Goal: Task Accomplishment & Management: Complete application form

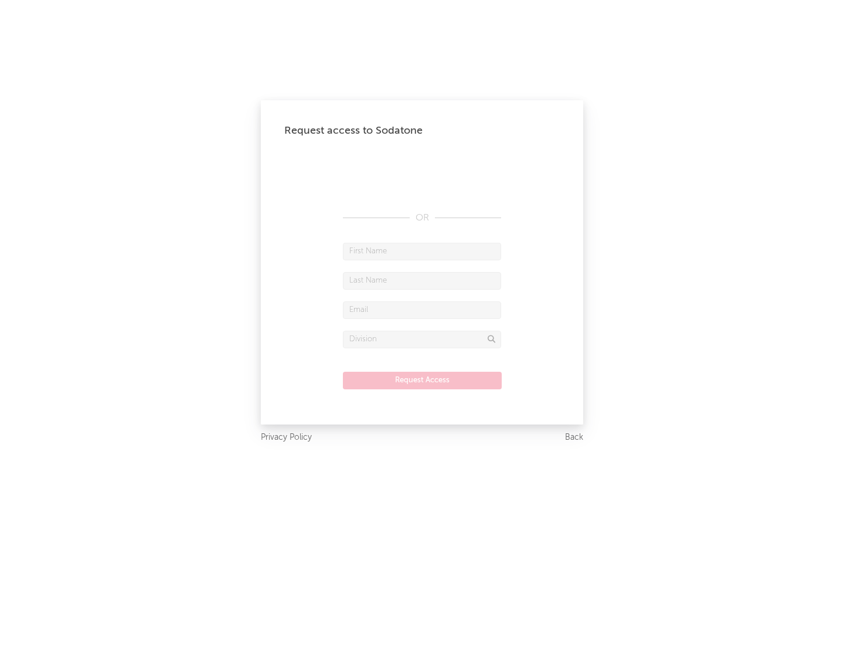
click at [422, 251] on input "text" at bounding box center [422, 252] width 158 height 18
type input "[PERSON_NAME]"
click at [422, 280] on input "text" at bounding box center [422, 281] width 158 height 18
type input "[PERSON_NAME]"
click at [422, 309] on input "text" at bounding box center [422, 310] width 158 height 18
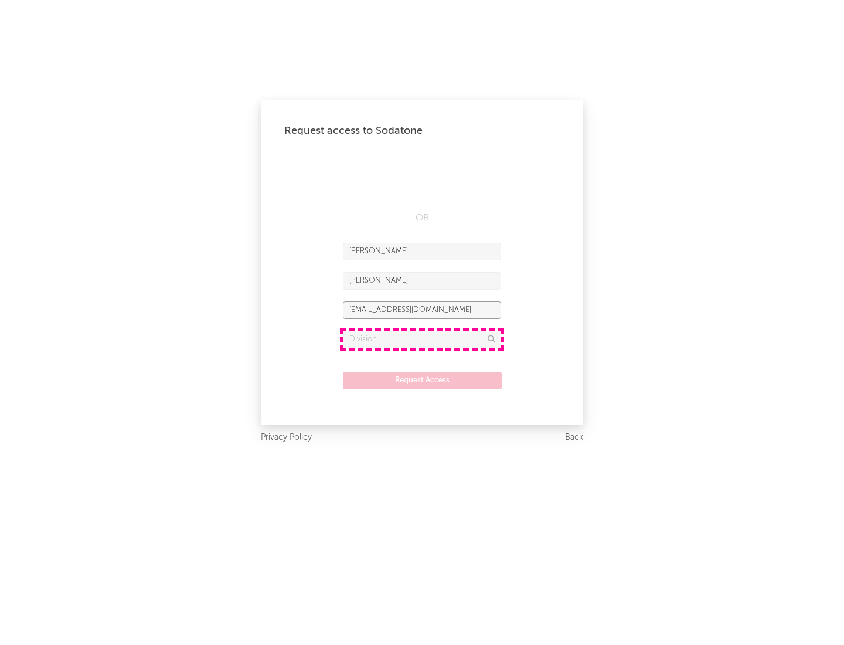
type input "[EMAIL_ADDRESS][DOMAIN_NAME]"
click at [422, 339] on input "text" at bounding box center [422, 339] width 158 height 18
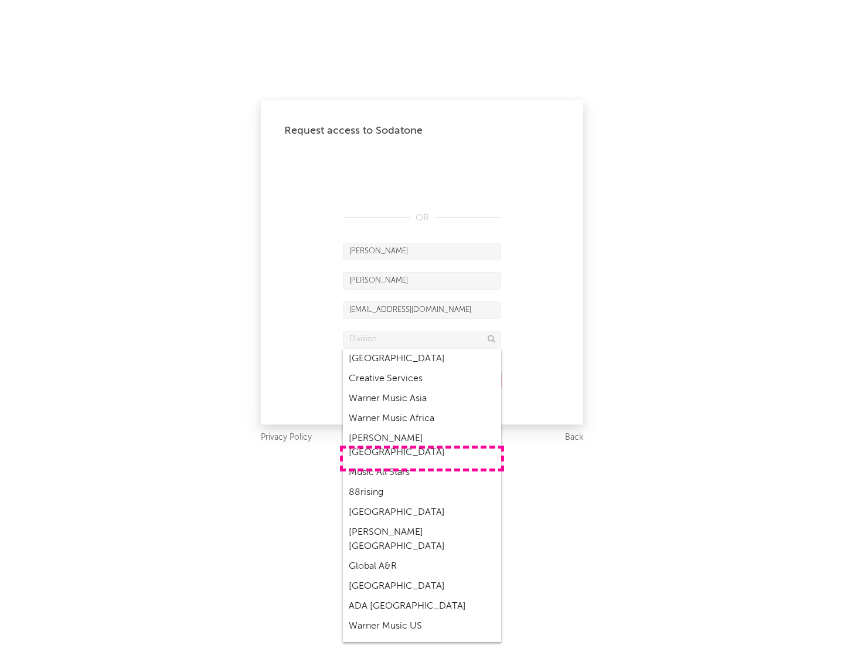
click at [422, 462] on div "Music All Stars" at bounding box center [422, 472] width 158 height 20
type input "Music All Stars"
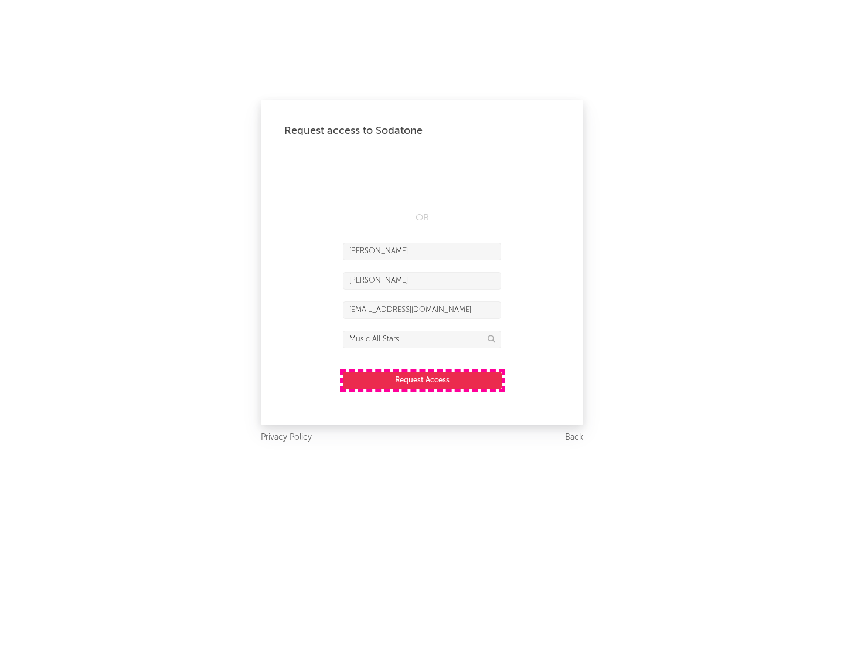
click at [422, 380] on button "Request Access" at bounding box center [422, 380] width 159 height 18
